Goal: Transaction & Acquisition: Register for event/course

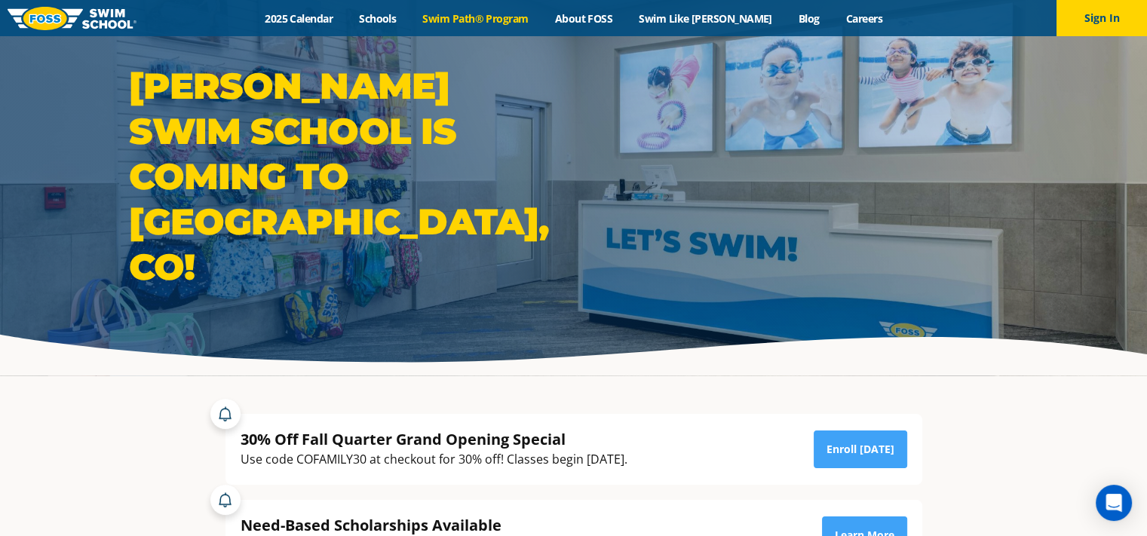
click at [465, 14] on link "Swim Path® Program" at bounding box center [476, 18] width 132 height 14
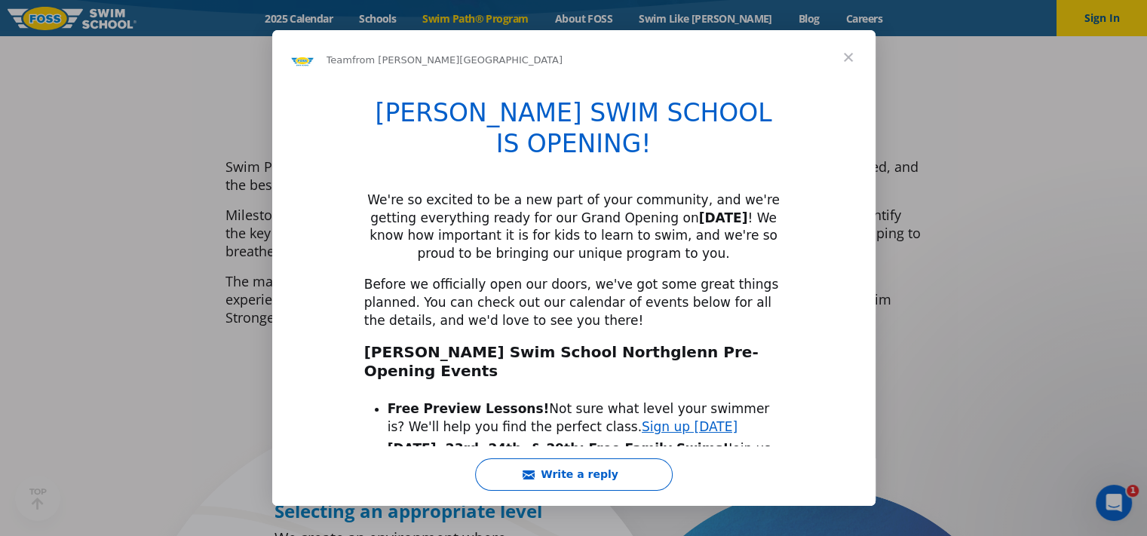
scroll to position [352, 0]
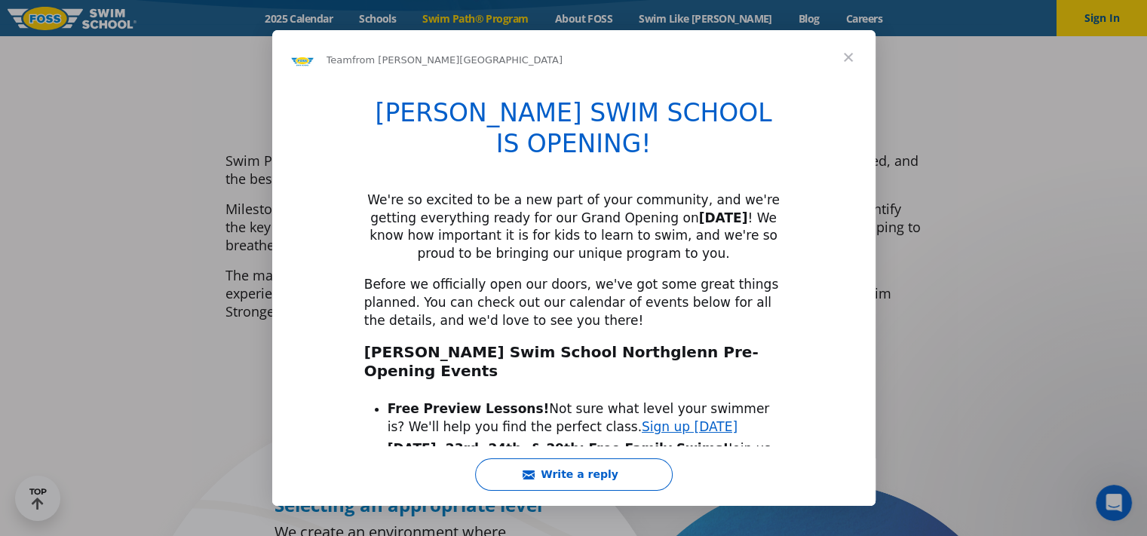
click at [848, 55] on span "Close" at bounding box center [849, 57] width 54 height 54
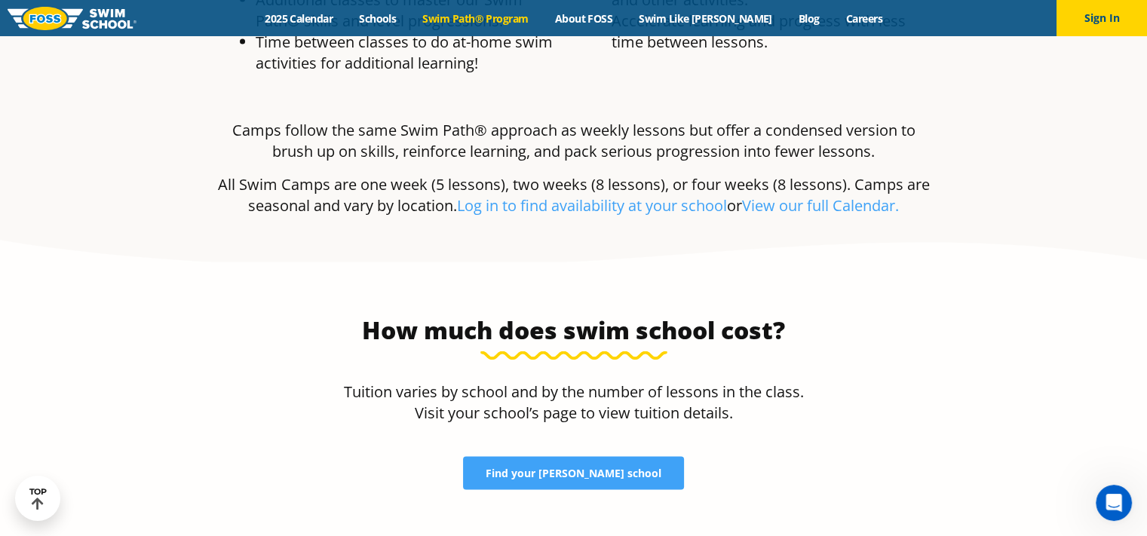
scroll to position [2955, 0]
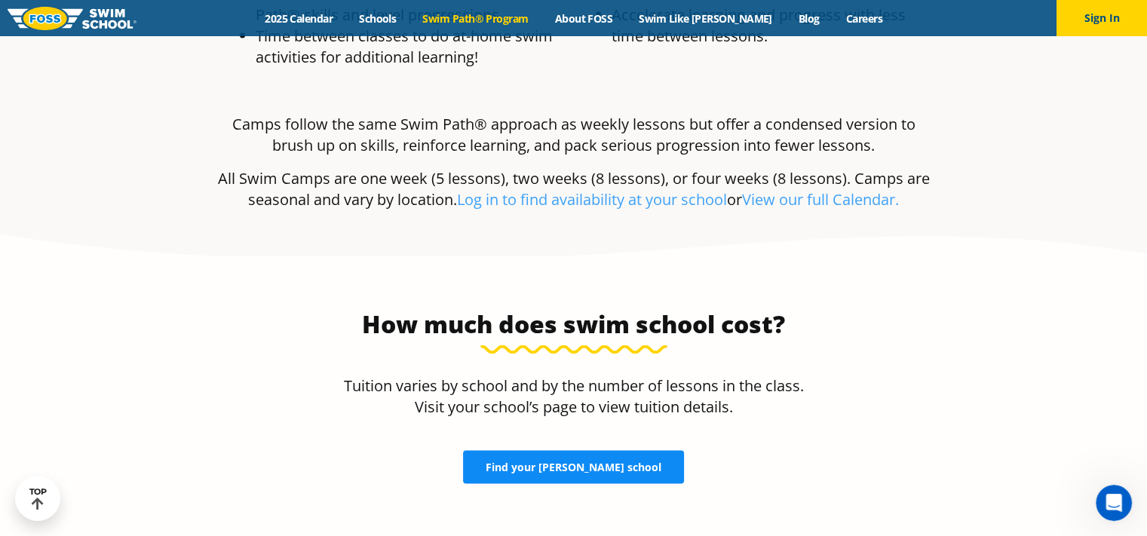
click at [630, 462] on span "Find your FOSS school" at bounding box center [574, 467] width 176 height 11
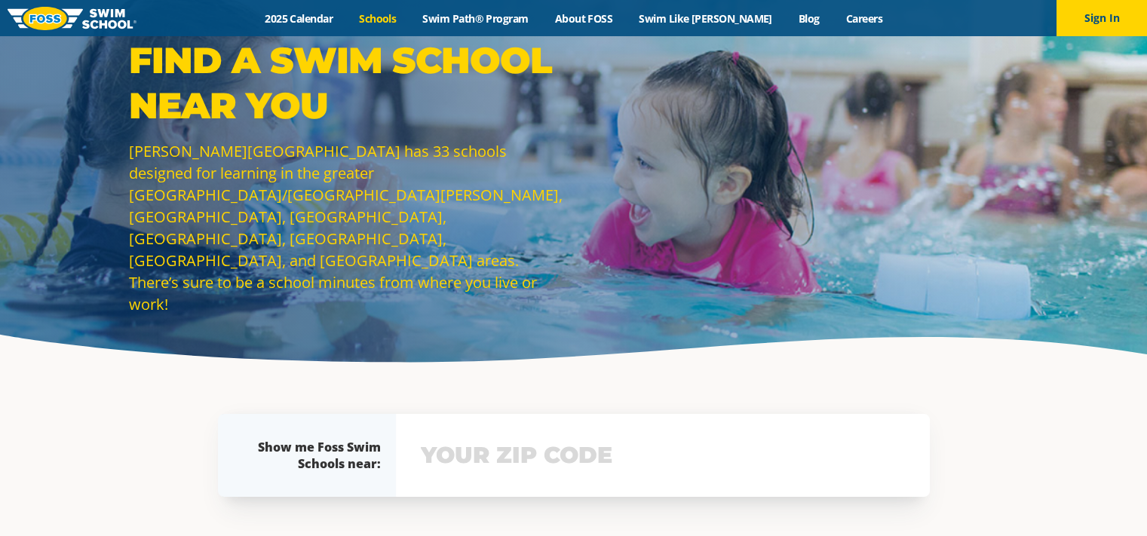
click at [588, 441] on input "text" at bounding box center [663, 456] width 492 height 44
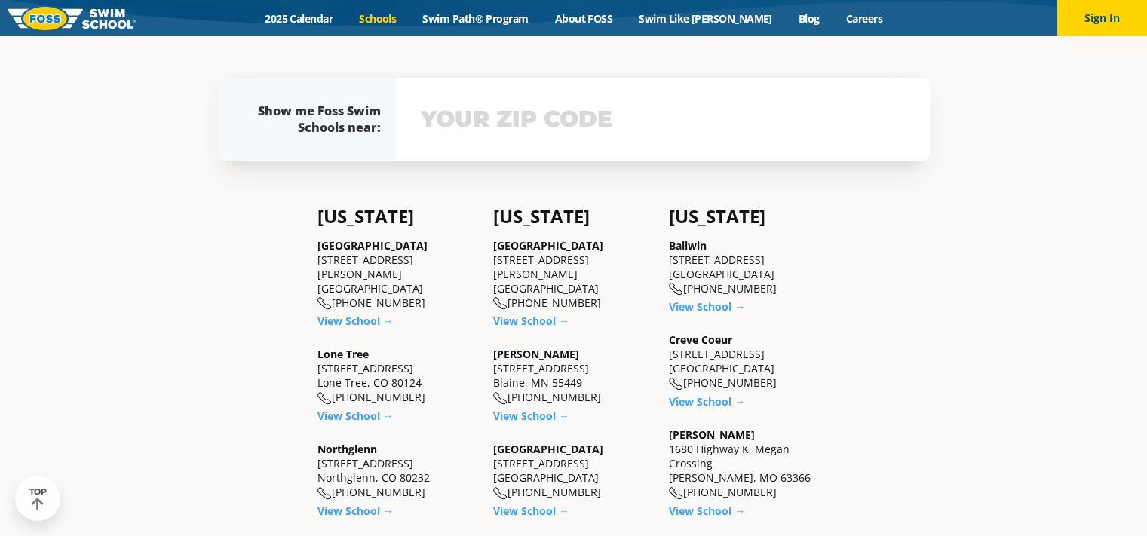
scroll to position [338, 0]
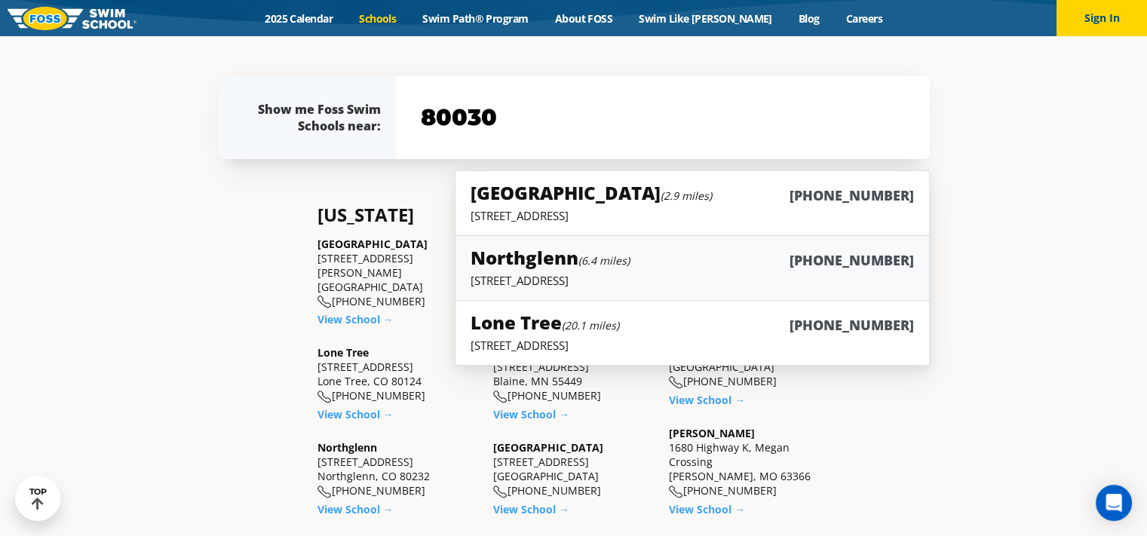
type input "80030"
click at [513, 253] on h5 "Northglenn (6.4 miles)" at bounding box center [550, 257] width 159 height 25
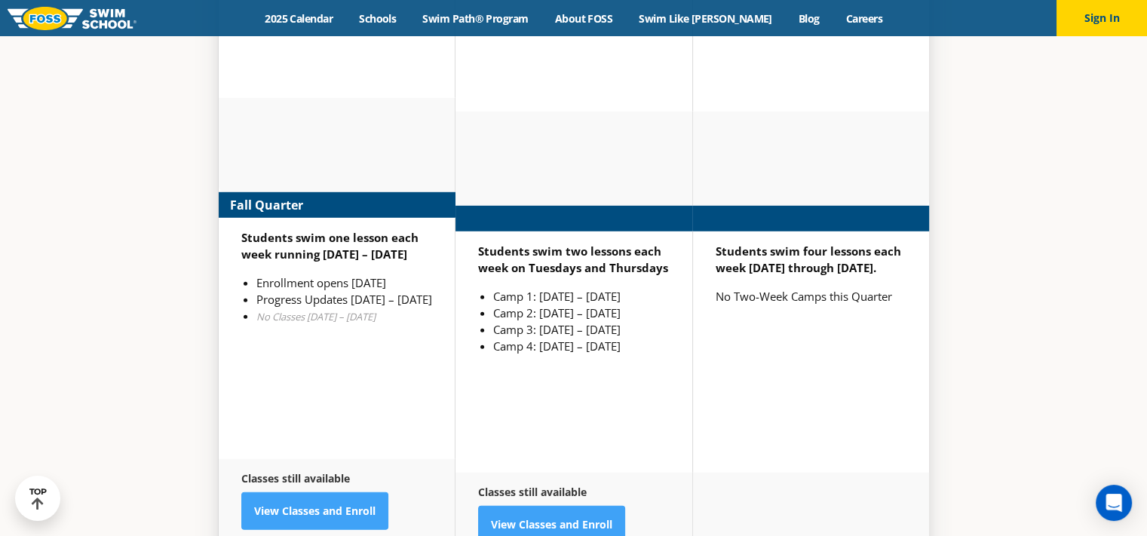
scroll to position [4397, 0]
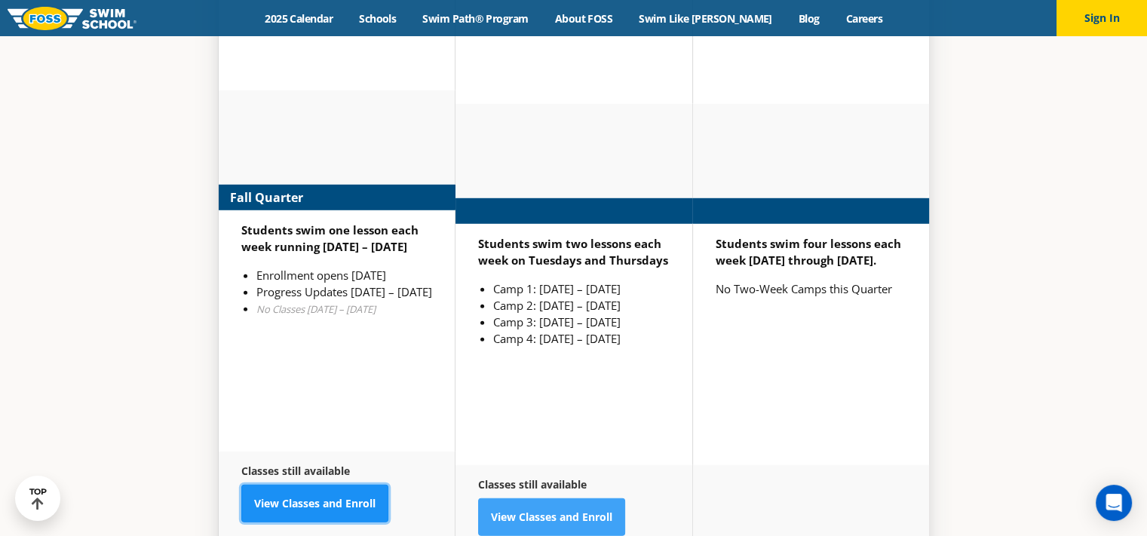
click at [263, 485] on link "View Classes and Enroll" at bounding box center [314, 504] width 147 height 38
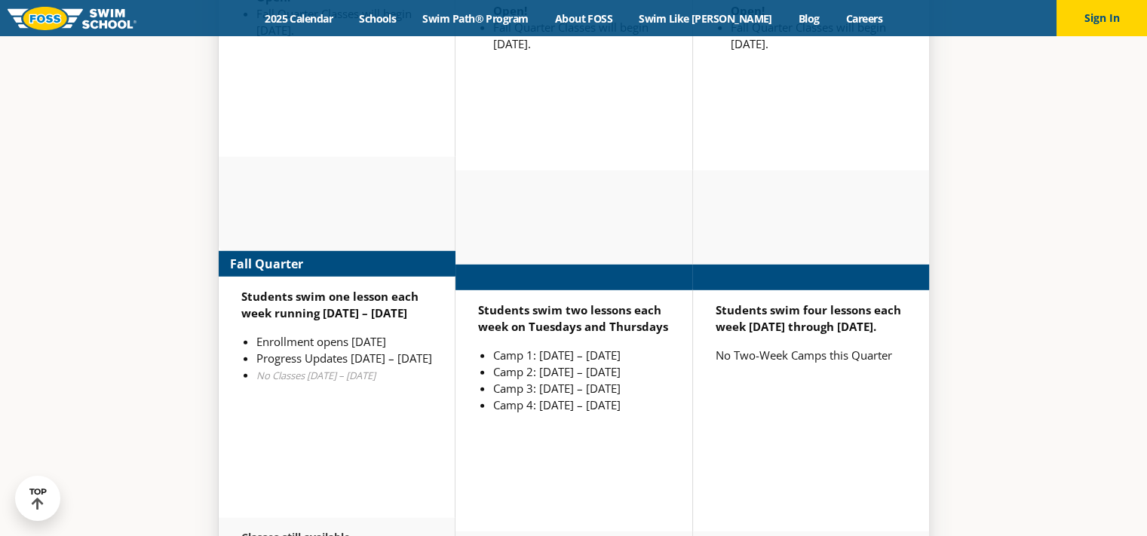
scroll to position [4397, 0]
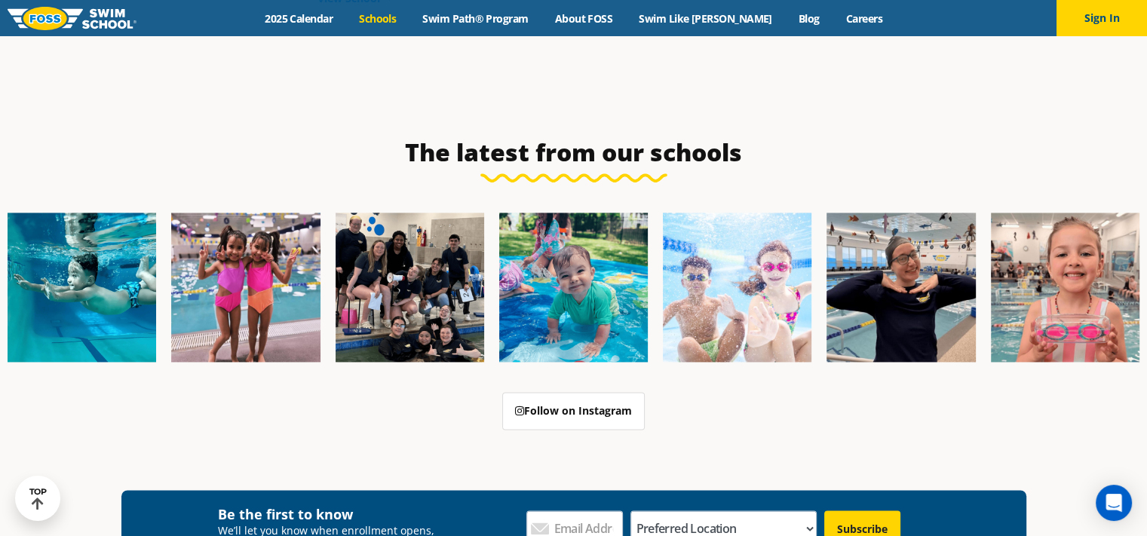
scroll to position [1974, 0]
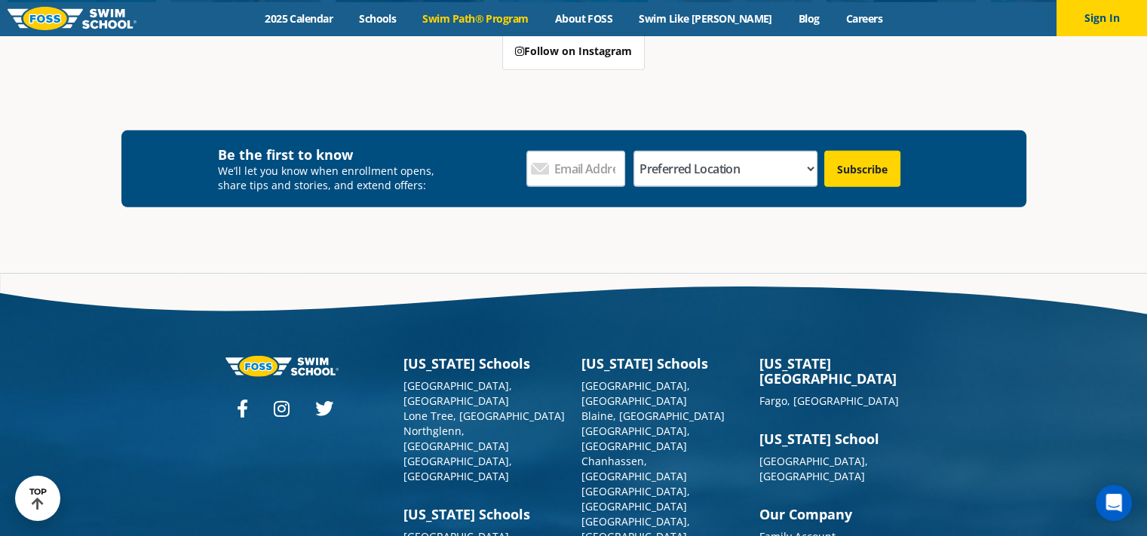
scroll to position [4471, 0]
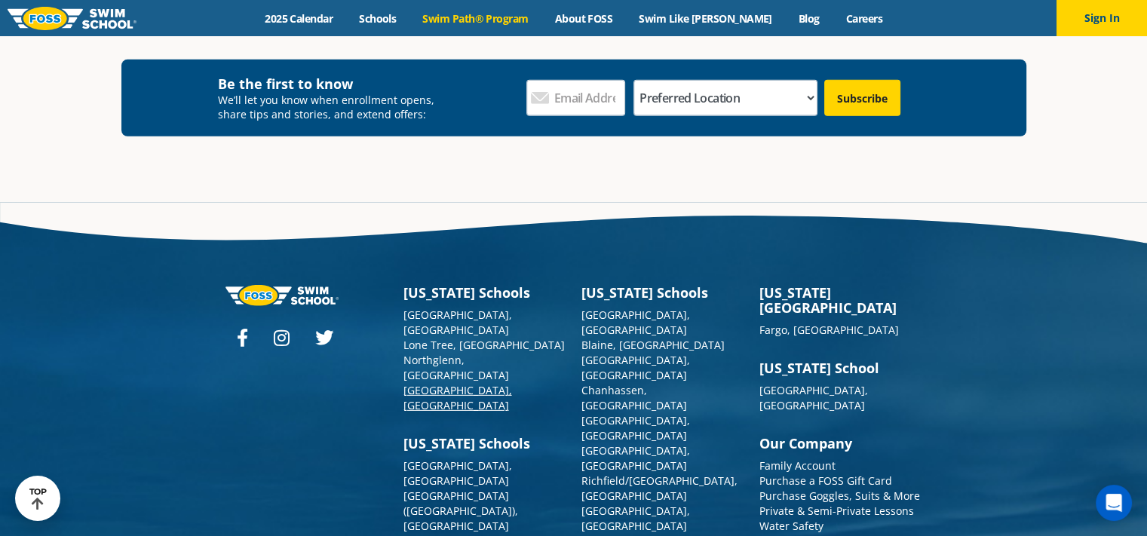
click at [441, 383] on link "[GEOGRAPHIC_DATA], [GEOGRAPHIC_DATA]" at bounding box center [458, 397] width 109 height 29
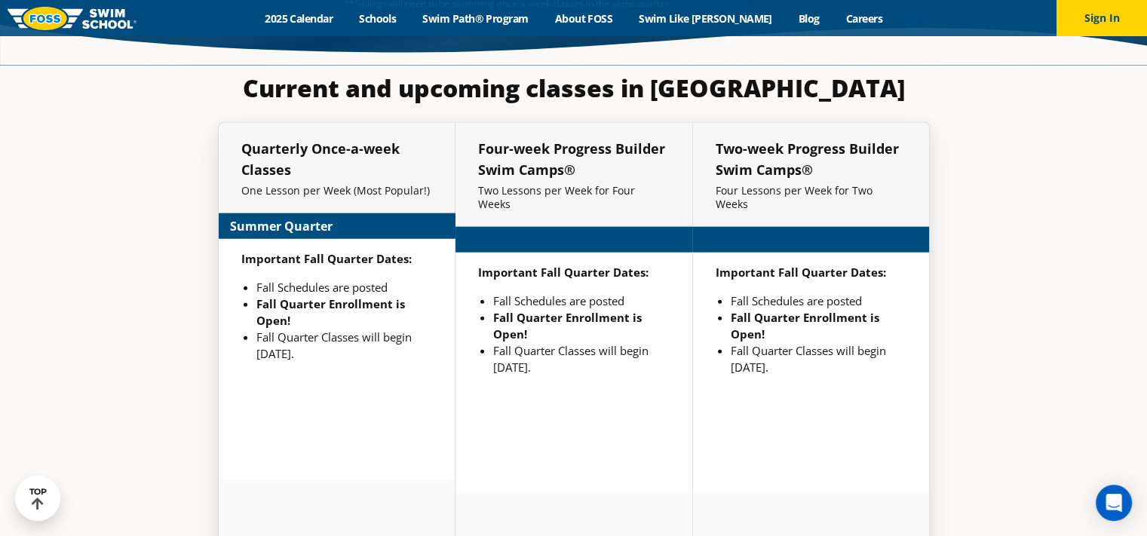
scroll to position [3551, 0]
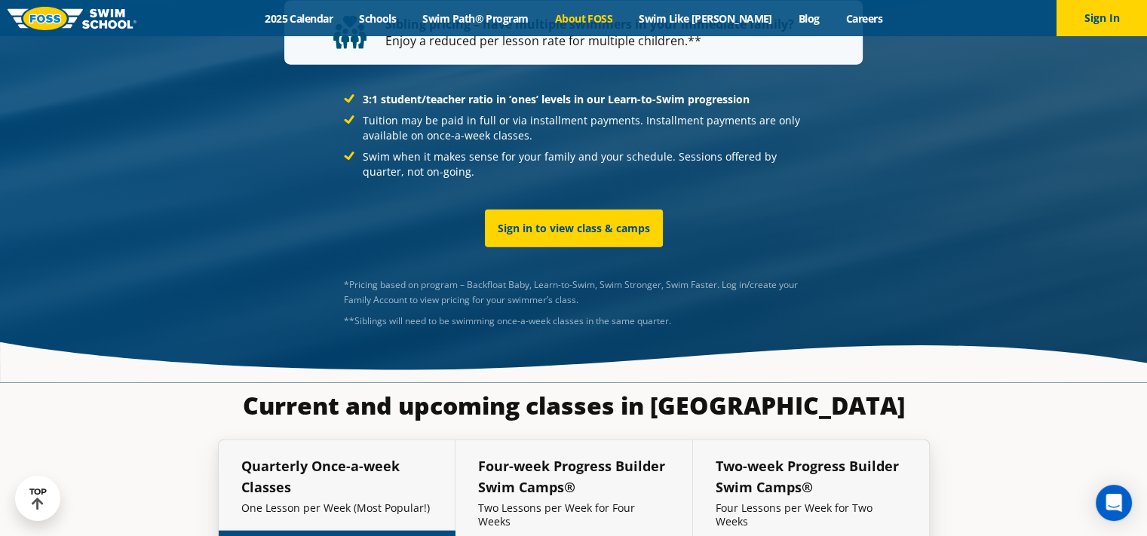
click at [625, 17] on link "About FOSS" at bounding box center [584, 18] width 84 height 14
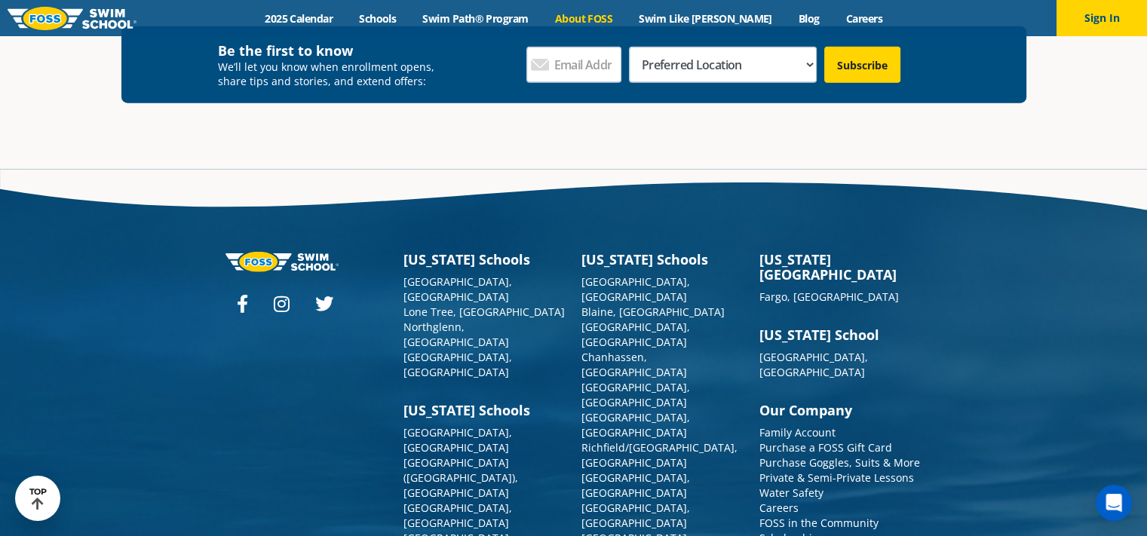
scroll to position [3983, 0]
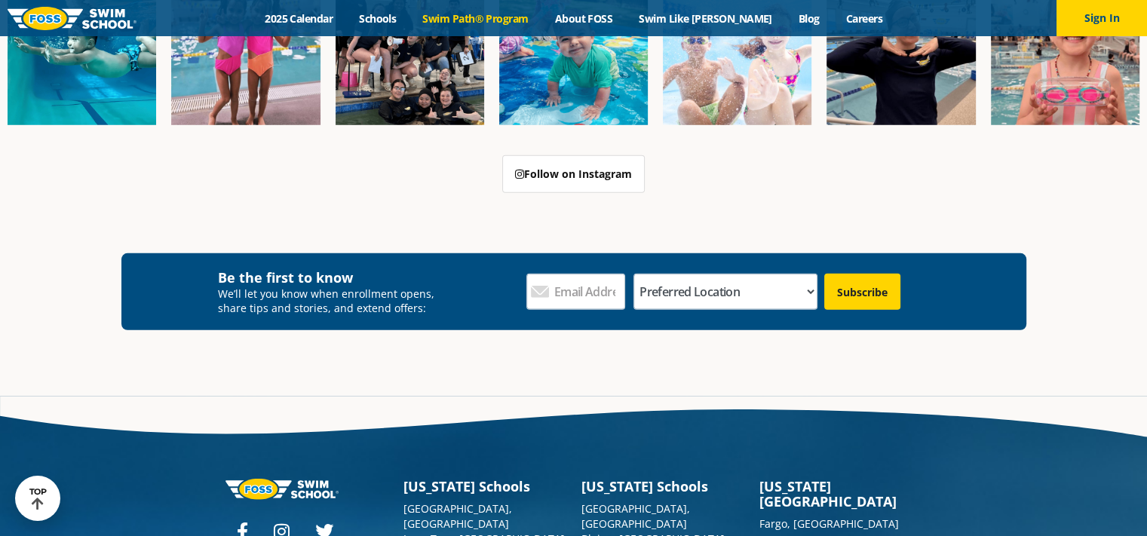
scroll to position [4456, 0]
